Goal: Task Accomplishment & Management: Use online tool/utility

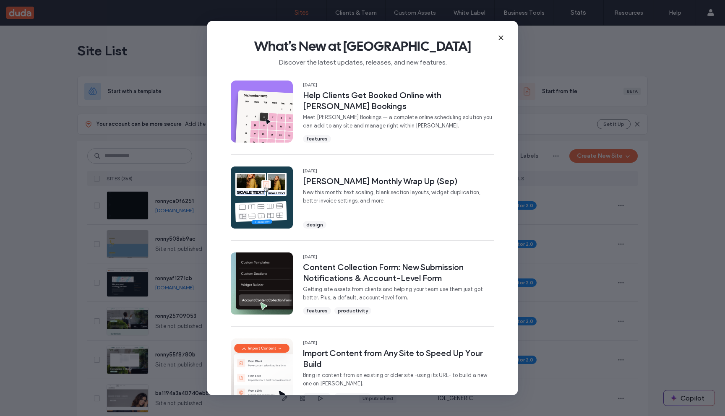
click at [504, 37] on icon at bounding box center [501, 37] width 7 height 7
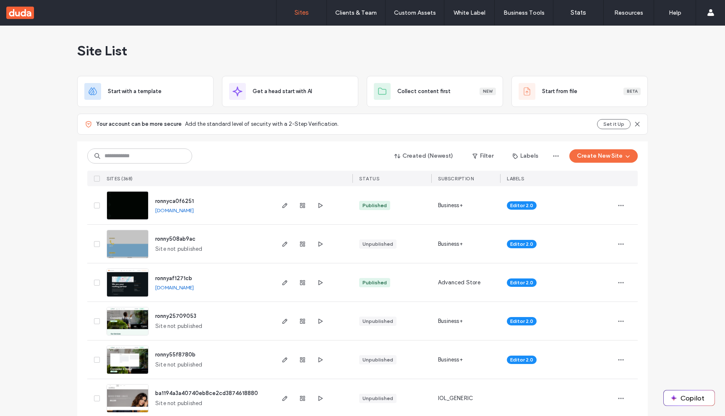
click at [174, 312] on div "ronny25709053" at bounding box center [175, 316] width 41 height 8
click at [175, 315] on span "ronny25709053" at bounding box center [175, 316] width 41 height 6
click at [179, 316] on span "ronny25709053" at bounding box center [175, 316] width 41 height 6
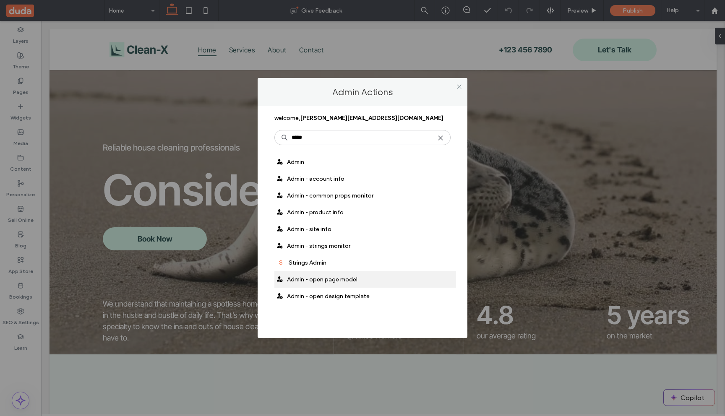
type input "*****"
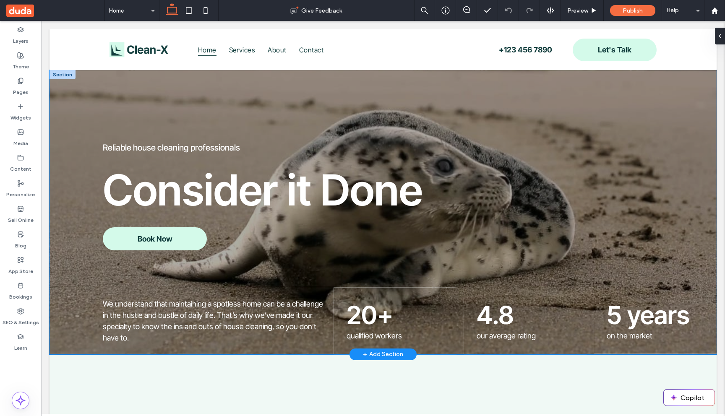
click at [151, 87] on div "Reliable house cleaning professionals Consider it Done Book Now We understand t…" at bounding box center [383, 212] width 667 height 284
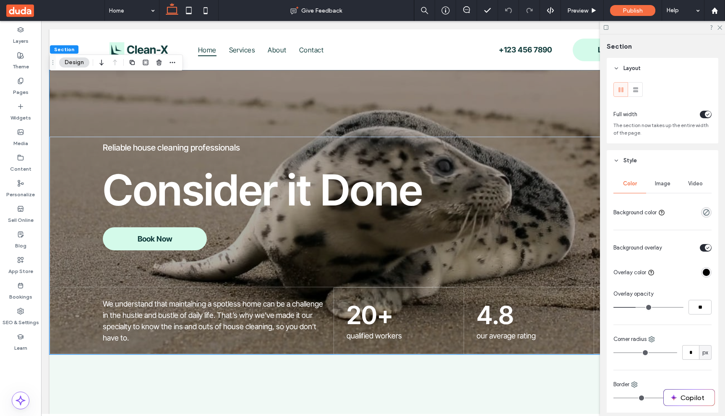
click at [701, 183] on span "Video" at bounding box center [695, 183] width 15 height 7
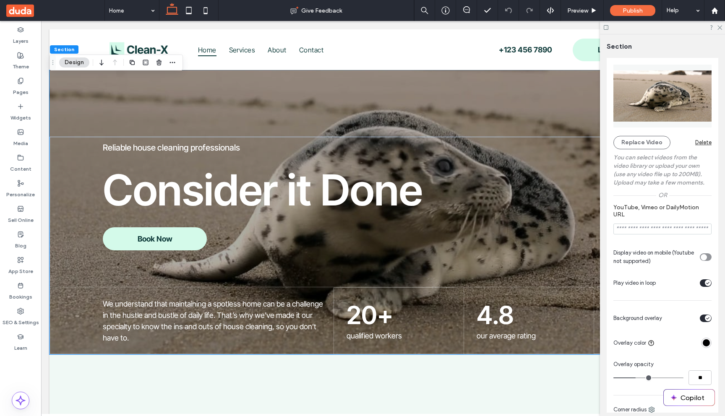
scroll to position [147, 0]
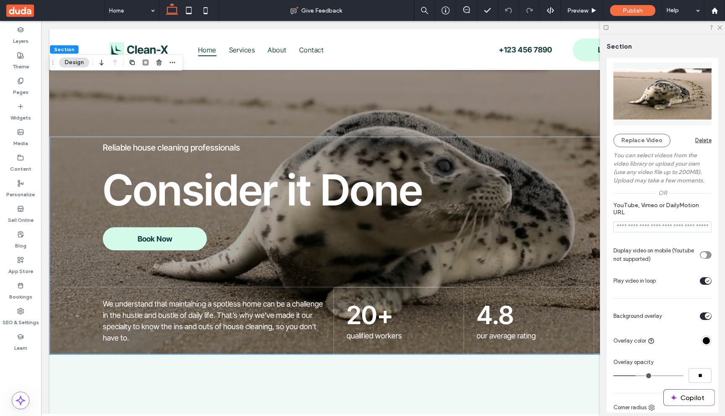
click at [707, 258] on div "toggle" at bounding box center [706, 255] width 12 height 8
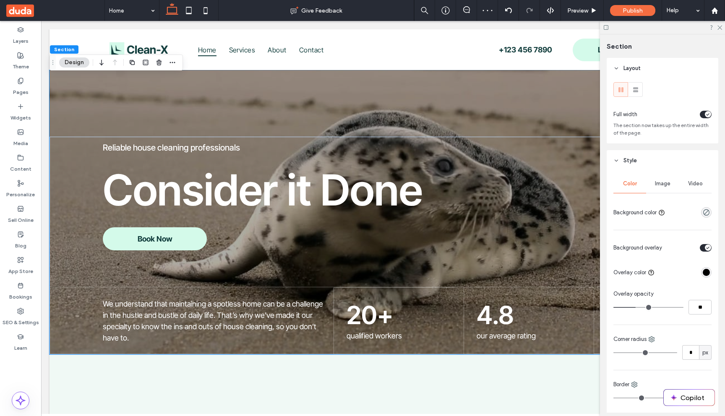
click at [694, 183] on span "Video" at bounding box center [695, 183] width 15 height 7
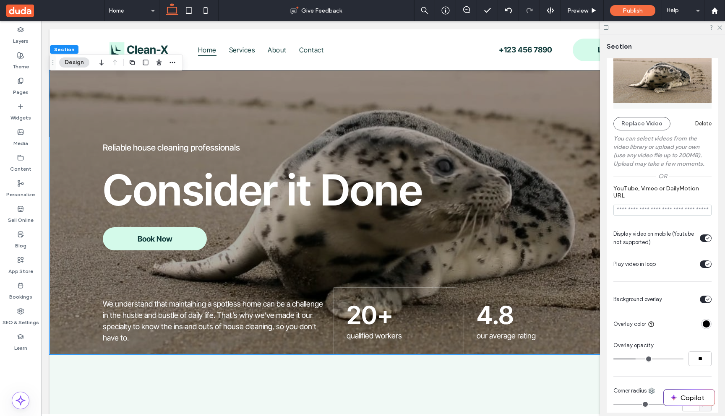
scroll to position [163, 0]
click at [705, 265] on div "toggle" at bounding box center [708, 264] width 6 height 6
